Goal: Task Accomplishment & Management: Complete application form

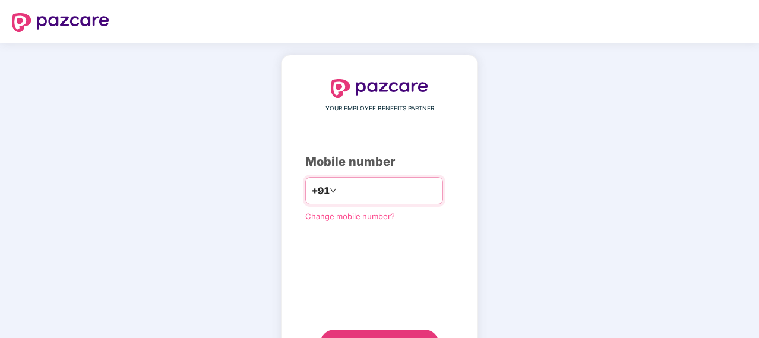
click at [360, 197] on input "number" at bounding box center [387, 190] width 97 height 19
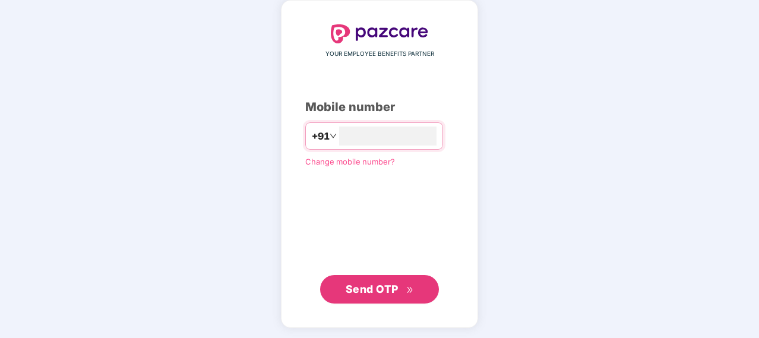
type input "**********"
click at [363, 282] on span "Send OTP" at bounding box center [371, 288] width 53 height 12
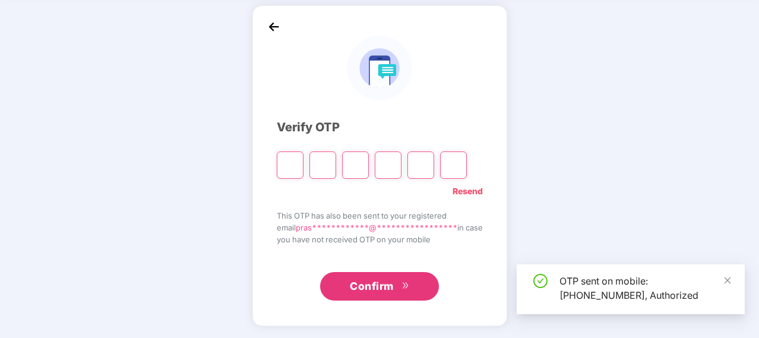
scroll to position [49, 0]
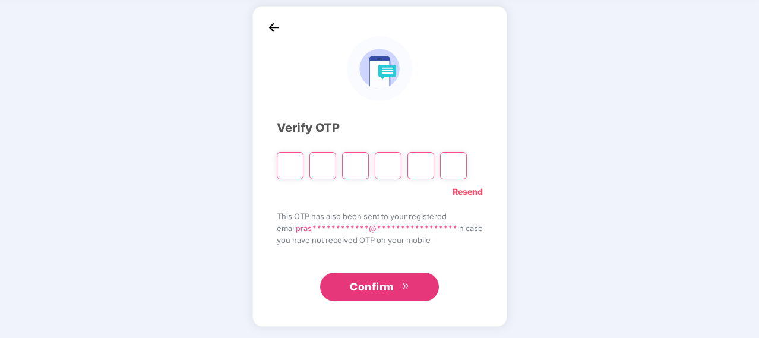
type input "*"
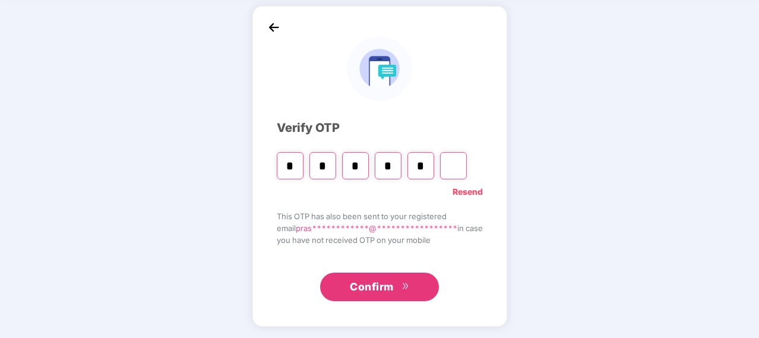
type input "*"
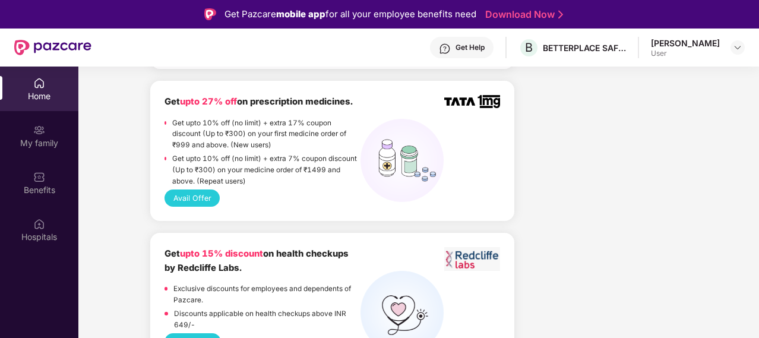
scroll to position [1217, 0]
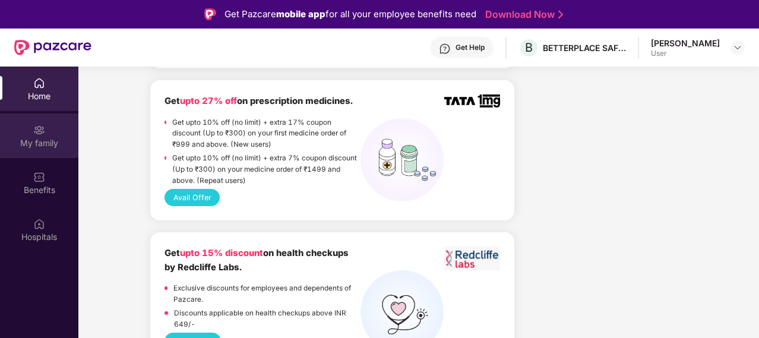
click at [31, 137] on div "My family" at bounding box center [39, 143] width 78 height 12
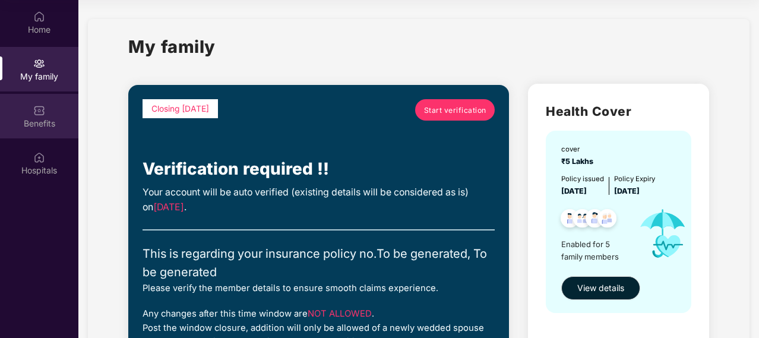
click at [56, 116] on div "Benefits" at bounding box center [39, 116] width 78 height 45
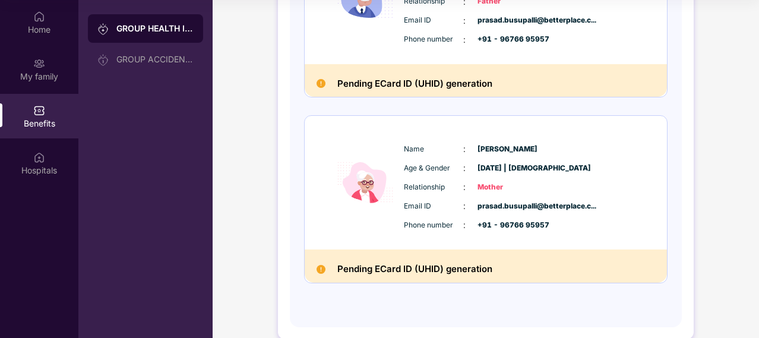
scroll to position [816, 0]
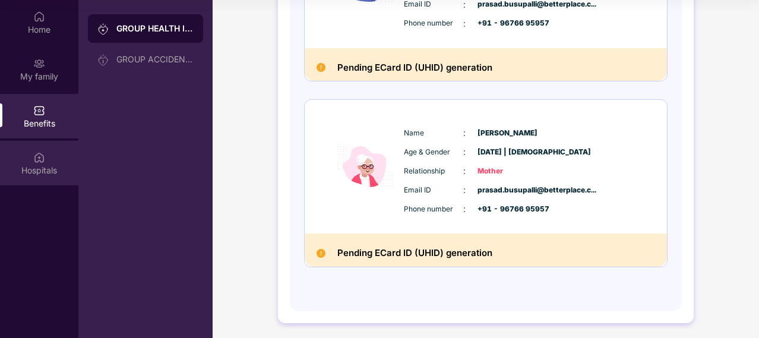
click at [35, 163] on div "Hospitals" at bounding box center [39, 163] width 78 height 45
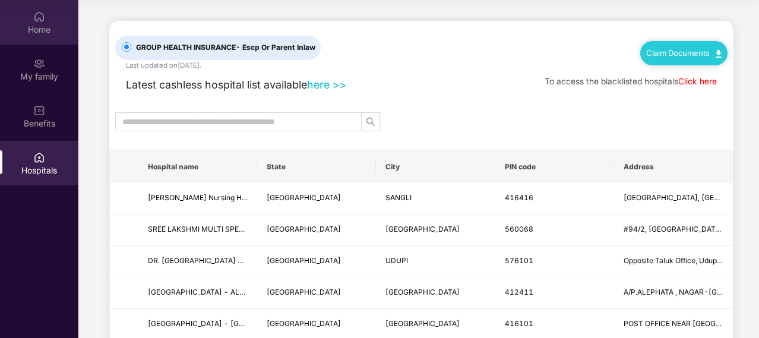
click at [44, 31] on div "Home" at bounding box center [39, 30] width 78 height 12
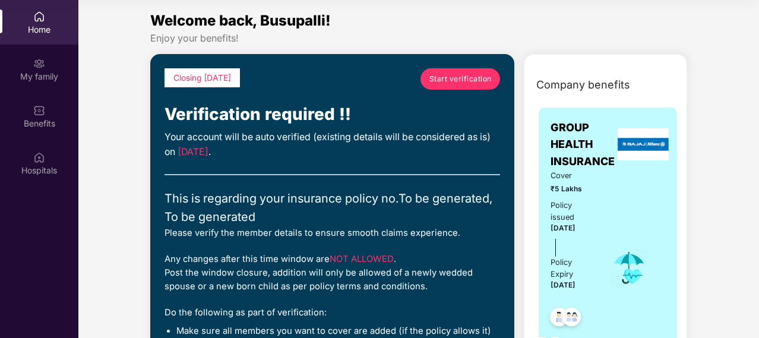
click at [459, 73] on span "Start verification" at bounding box center [460, 78] width 62 height 11
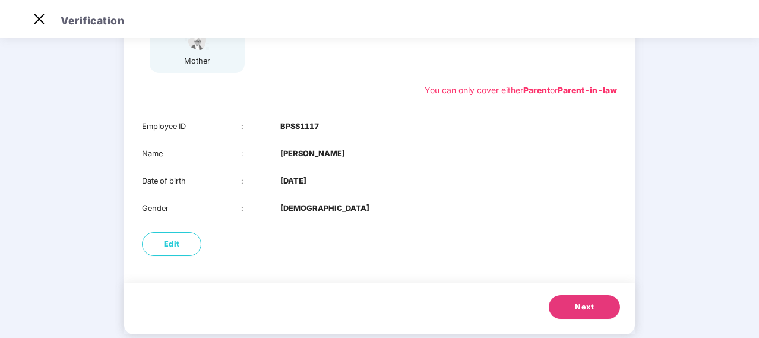
scroll to position [209, 0]
click at [593, 300] on button "Next" at bounding box center [583, 306] width 71 height 24
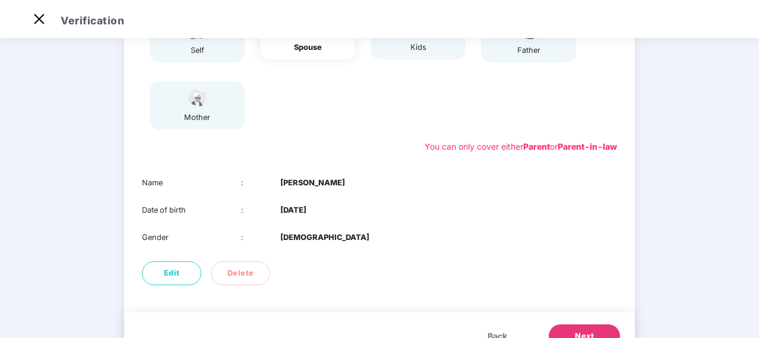
scroll to position [153, 0]
click at [169, 272] on span "Edit" at bounding box center [172, 273] width 16 height 12
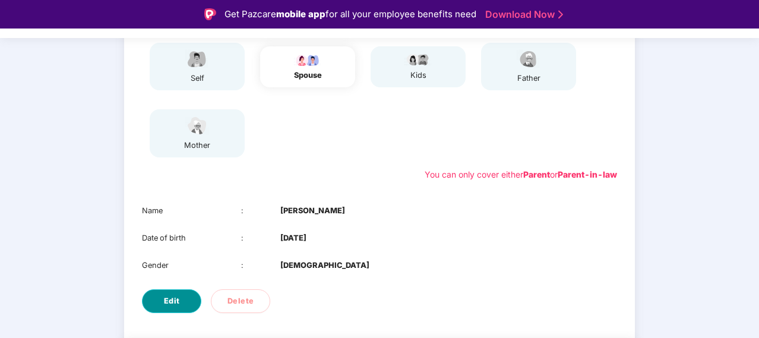
select select "******"
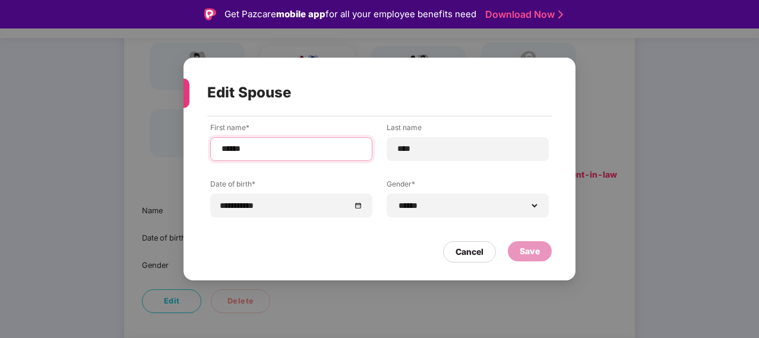
click at [221, 147] on input "******" at bounding box center [291, 148] width 142 height 12
type input "**********"
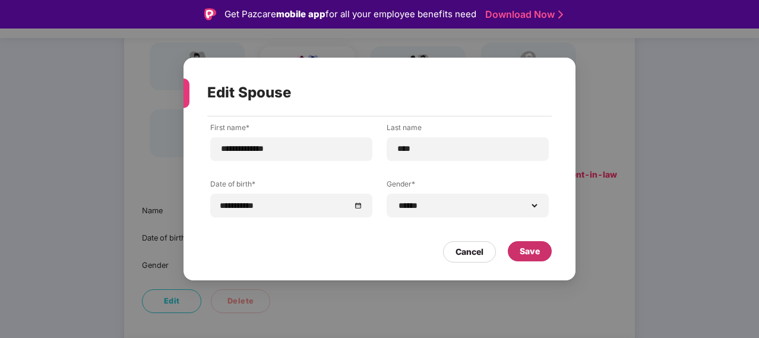
click at [524, 243] on div "Save" at bounding box center [530, 251] width 44 height 20
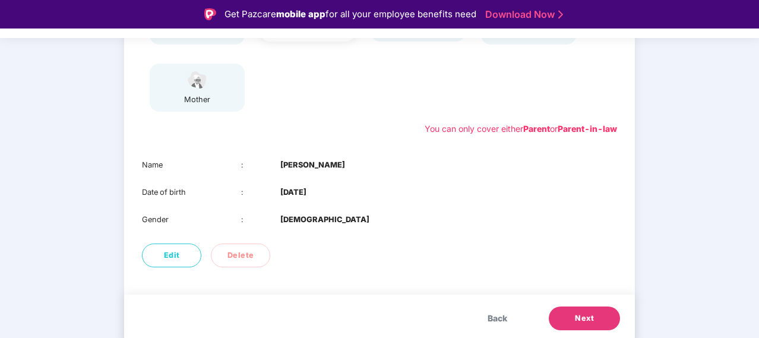
scroll to position [201, 0]
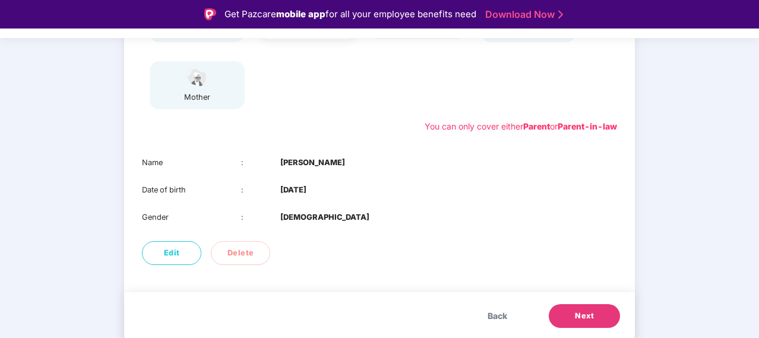
click at [588, 319] on span "Next" at bounding box center [584, 316] width 19 height 12
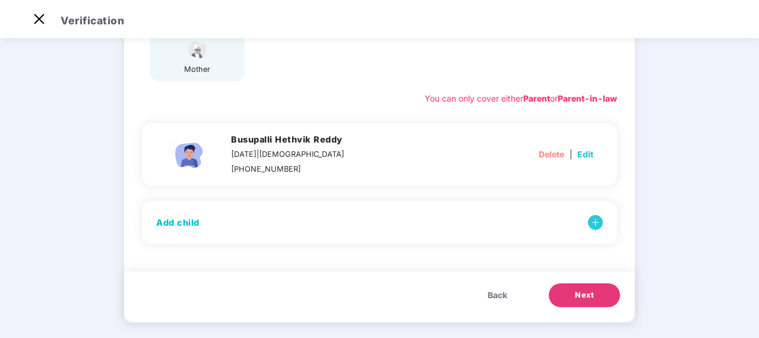
scroll to position [208, 0]
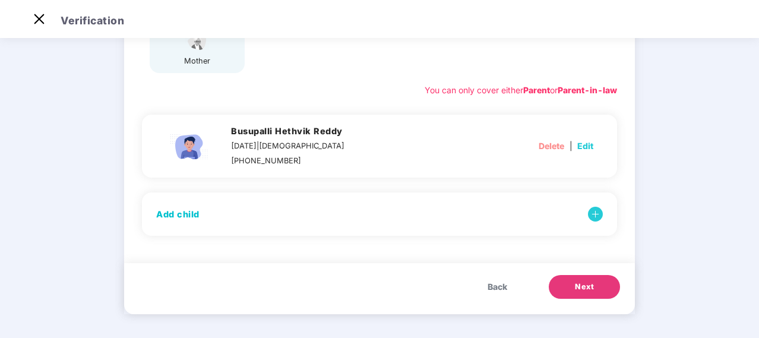
click at [584, 290] on span "Next" at bounding box center [584, 287] width 19 height 12
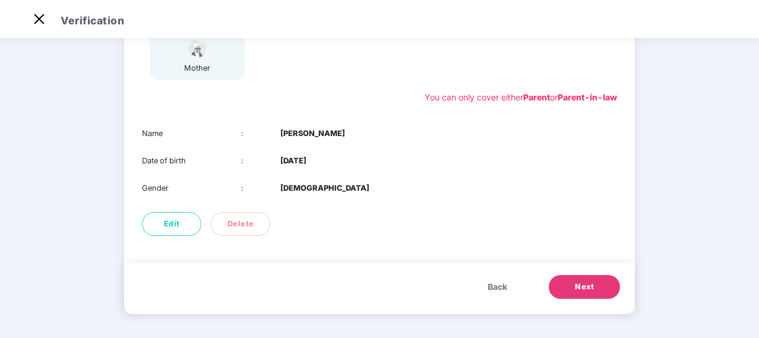
scroll to position [201, 0]
click at [584, 290] on span "Next" at bounding box center [584, 287] width 19 height 12
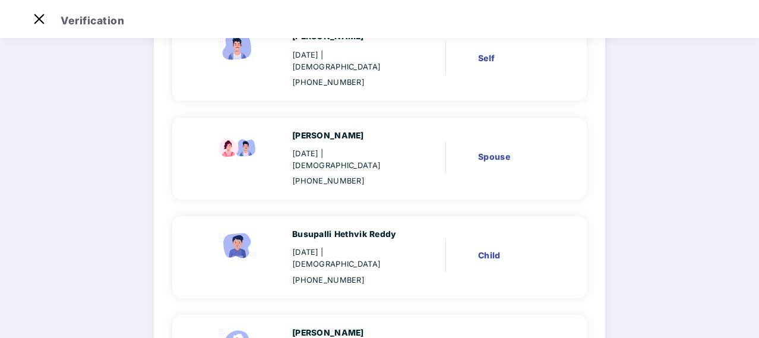
scroll to position [335, 0]
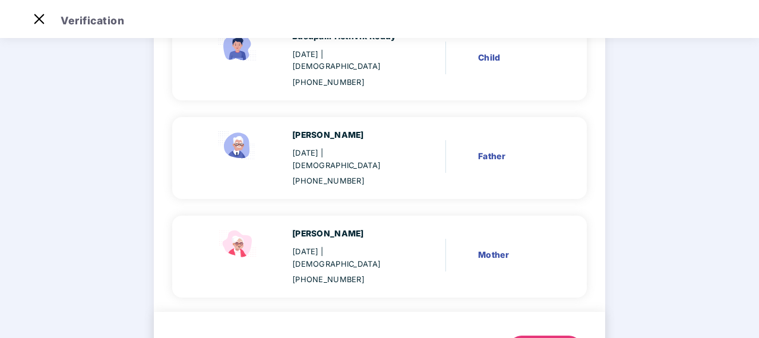
click at [544, 324] on div "Back Next" at bounding box center [511, 342] width 158 height 36
click at [542, 324] on div "Back Next" at bounding box center [511, 342] width 158 height 36
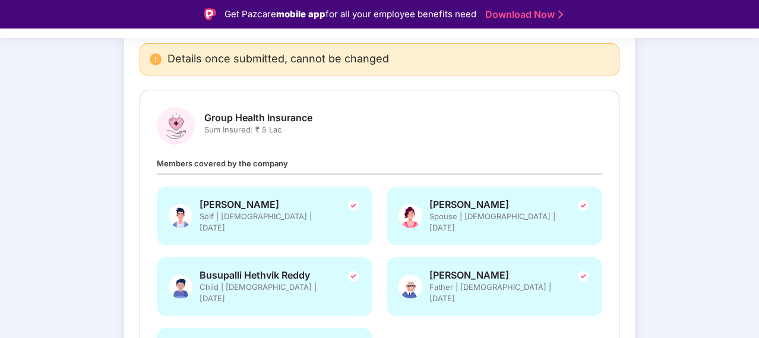
scroll to position [122, 0]
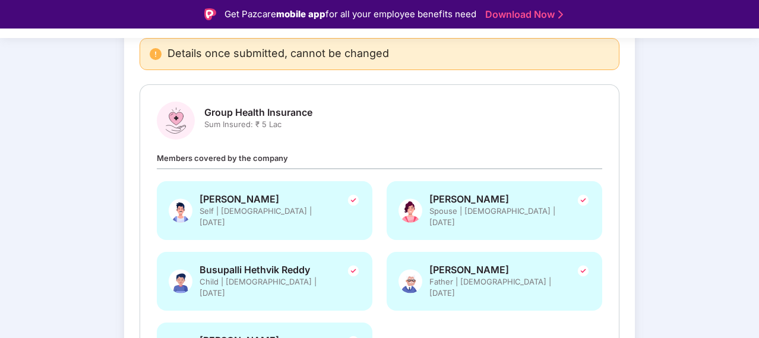
click at [362, 147] on div "Group Health Insurance Sum Insured: ₹ 5 Lac Members covered by the company Busu…" at bounding box center [379, 247] width 445 height 291
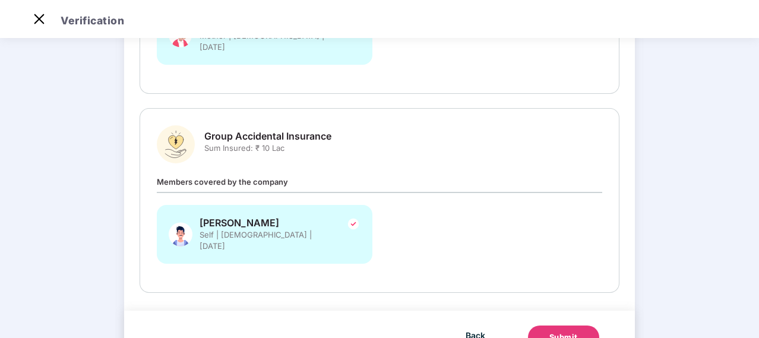
scroll to position [413, 0]
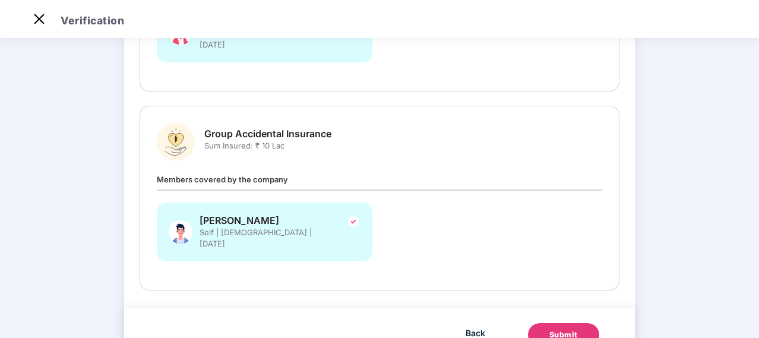
click at [553, 329] on div "Submit" at bounding box center [563, 335] width 28 height 12
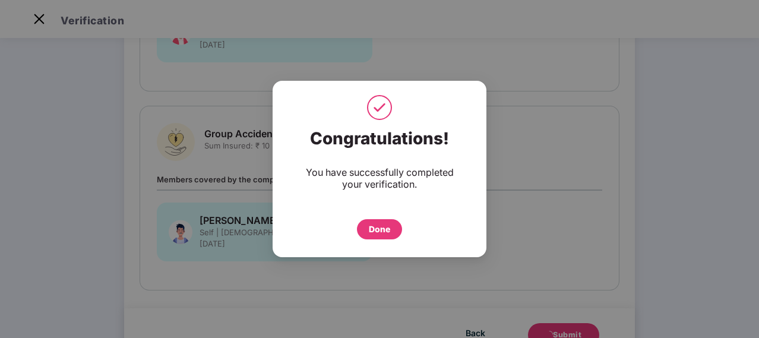
click at [391, 238] on div "Done" at bounding box center [379, 229] width 45 height 20
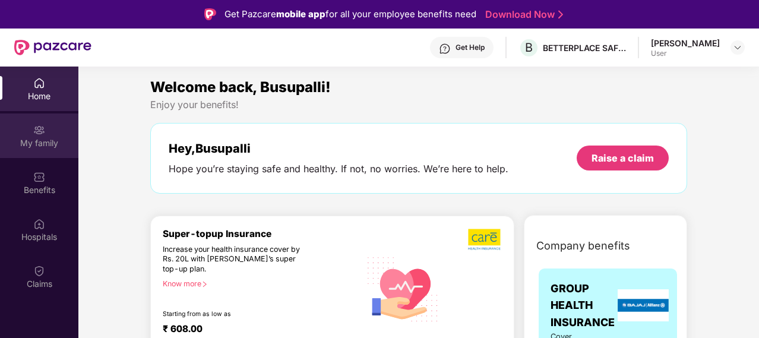
click at [27, 135] on div "My family" at bounding box center [39, 135] width 78 height 45
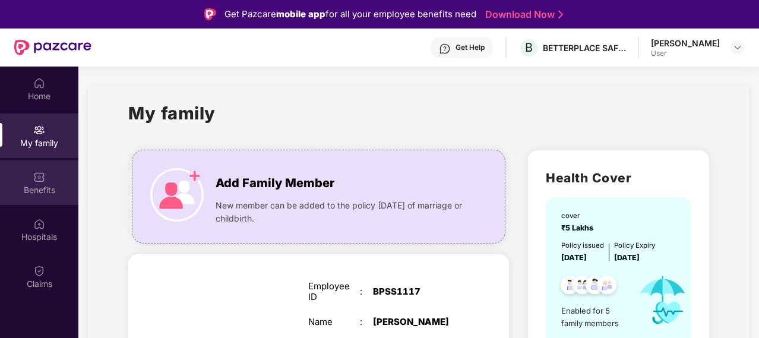
click at [47, 175] on div "Benefits" at bounding box center [39, 182] width 78 height 45
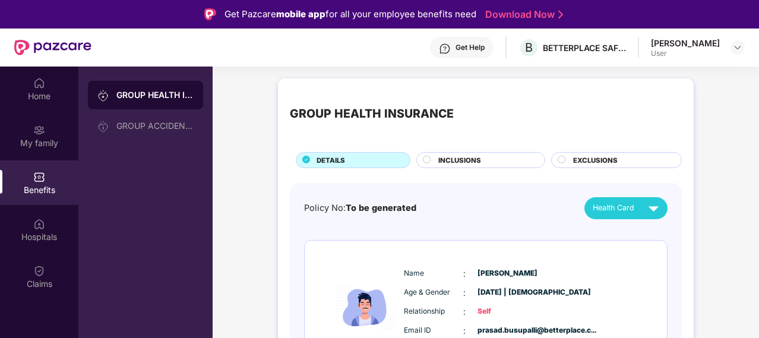
click at [46, 253] on div "Home My family Benefits Hospitals Claims" at bounding box center [39, 183] width 78 height 234
click at [47, 240] on div "Hospitals" at bounding box center [39, 237] width 78 height 12
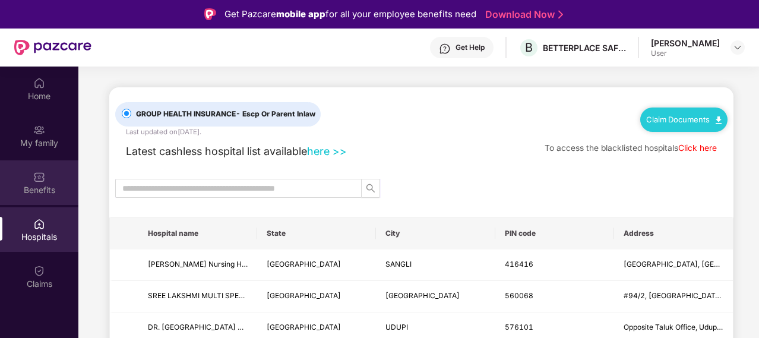
click at [46, 192] on div "Benefits" at bounding box center [39, 190] width 78 height 12
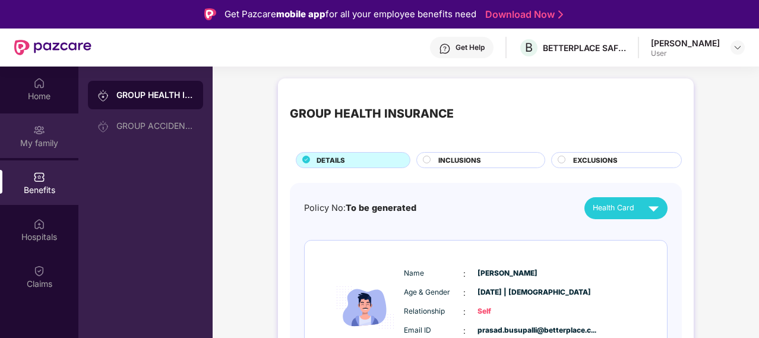
click at [40, 142] on div "My family" at bounding box center [39, 143] width 78 height 12
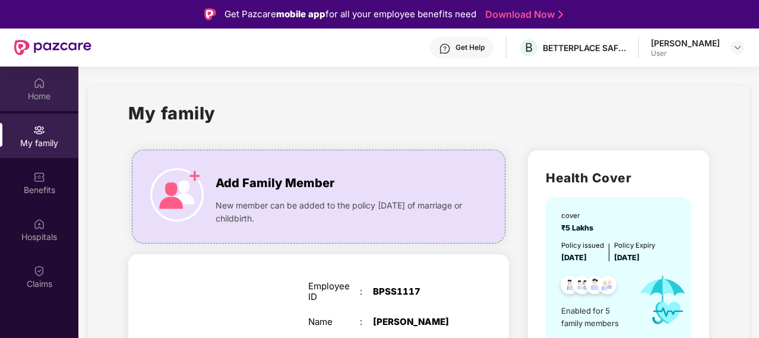
click at [45, 81] on div "Home" at bounding box center [39, 88] width 78 height 45
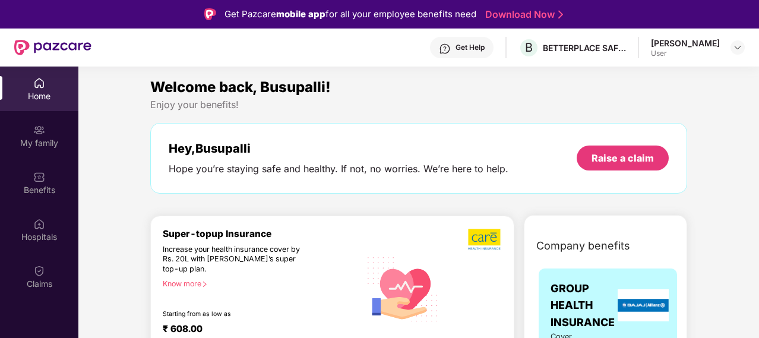
click at [704, 50] on div "User" at bounding box center [685, 53] width 69 height 9
click at [739, 47] on img at bounding box center [737, 47] width 9 height 9
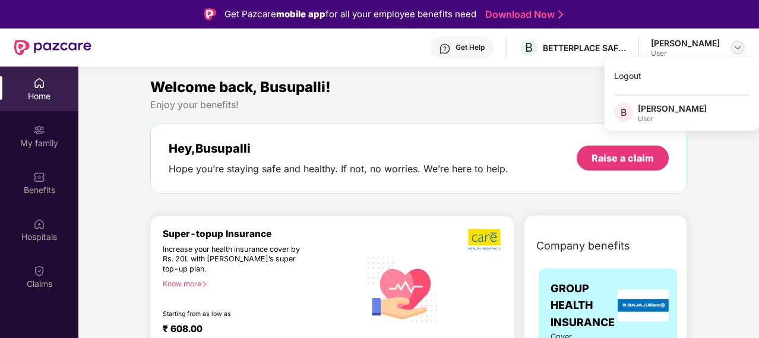
click at [739, 47] on img at bounding box center [737, 47] width 9 height 9
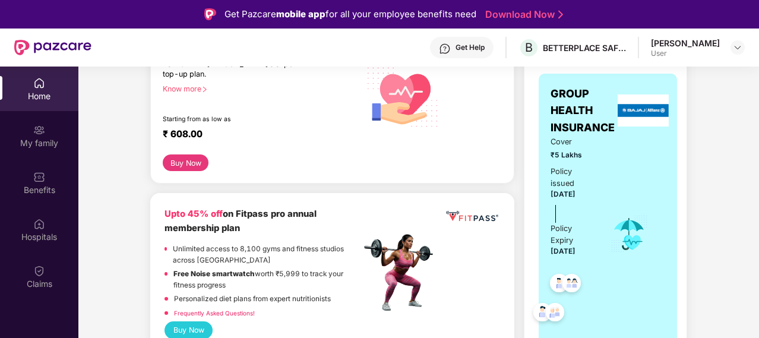
scroll to position [196, 0]
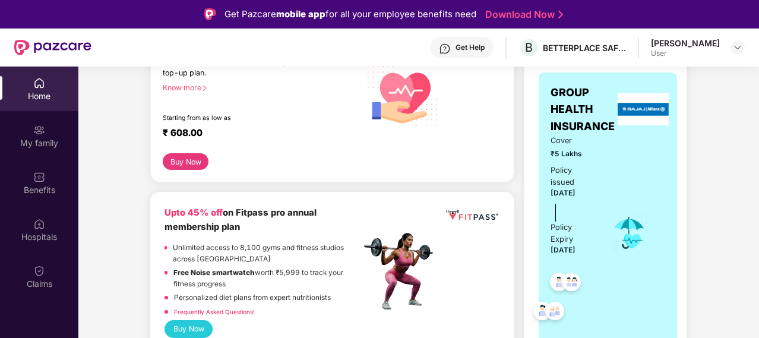
click at [575, 189] on span "[DATE]" at bounding box center [562, 193] width 25 height 8
click at [636, 104] on img at bounding box center [642, 109] width 51 height 32
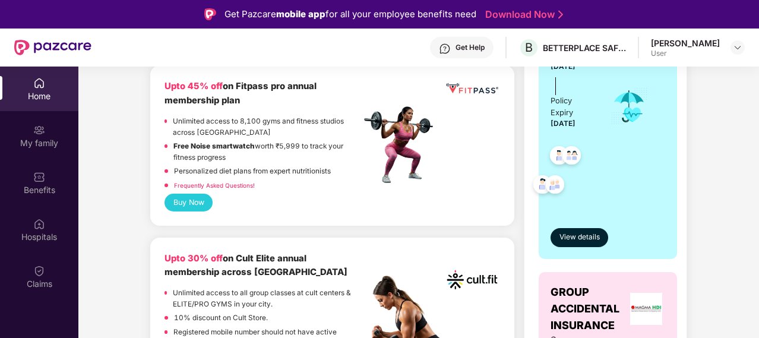
scroll to position [344, 0]
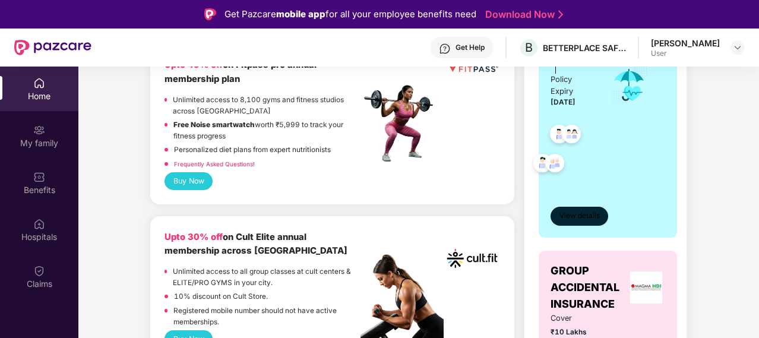
click at [582, 217] on span "View details" at bounding box center [579, 215] width 40 height 11
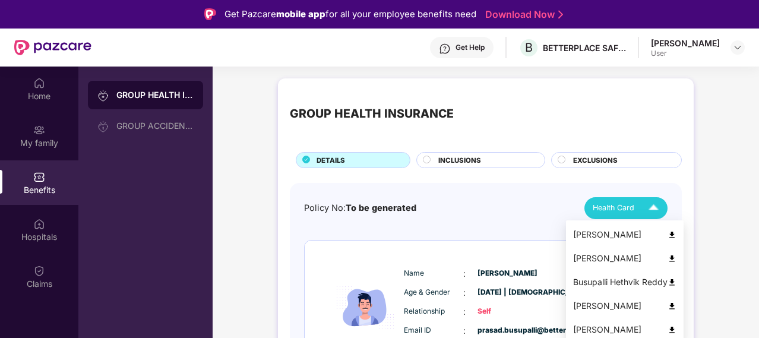
click at [655, 208] on img at bounding box center [653, 208] width 21 height 21
click at [625, 240] on div "[PERSON_NAME]" at bounding box center [624, 234] width 103 height 13
